Goal: Task Accomplishment & Management: Use online tool/utility

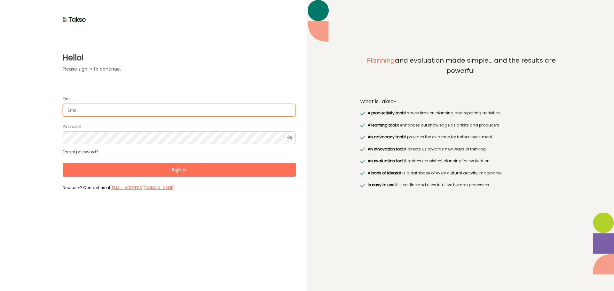
type input "[EMAIL_ADDRESS][DOMAIN_NAME]"
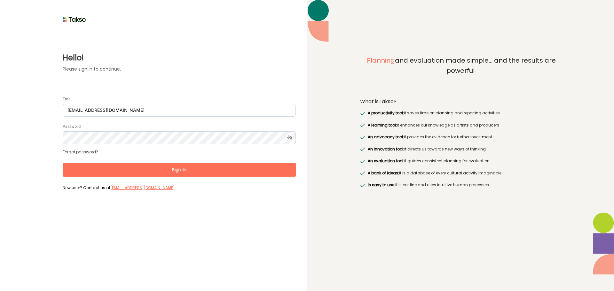
click at [183, 167] on button "Sign In" at bounding box center [179, 170] width 233 height 14
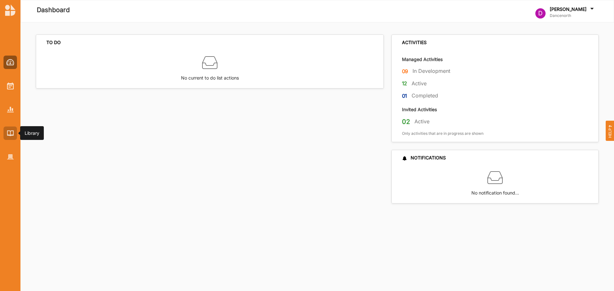
click at [7, 130] on div at bounding box center [10, 133] width 13 height 13
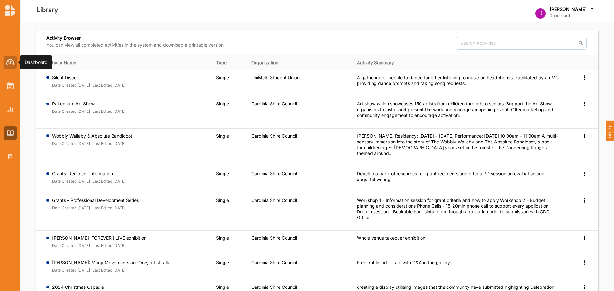
click at [11, 60] on img at bounding box center [10, 62] width 8 height 6
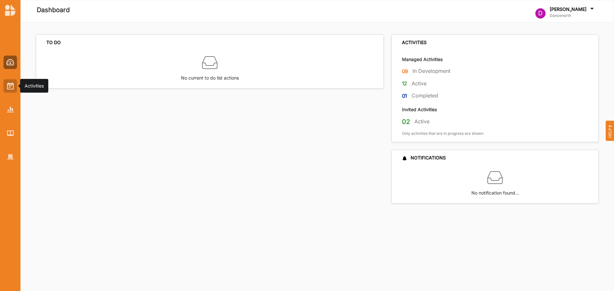
click at [8, 86] on img at bounding box center [10, 85] width 7 height 7
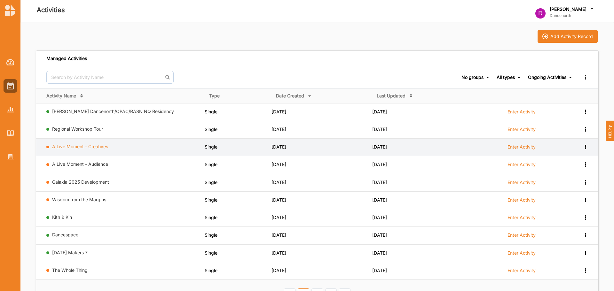
click at [99, 147] on link "A Live Moment - Creatives" at bounding box center [80, 146] width 56 height 5
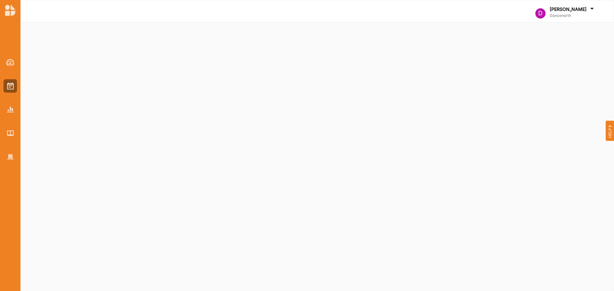
select select "1"
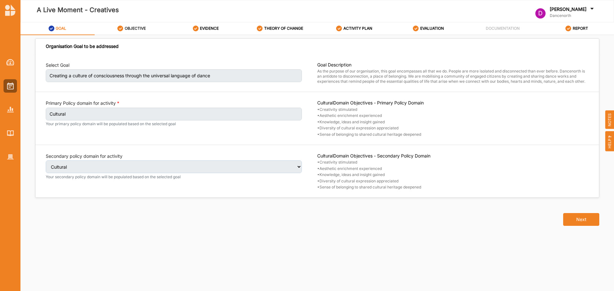
click at [130, 28] on label "OBJECTIVE" at bounding box center [135, 28] width 21 height 5
select select "1"
select select "5"
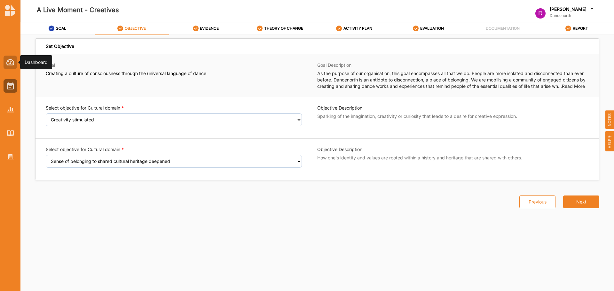
click at [11, 58] on div at bounding box center [10, 62] width 13 height 13
